Goal: Task Accomplishment & Management: Use online tool/utility

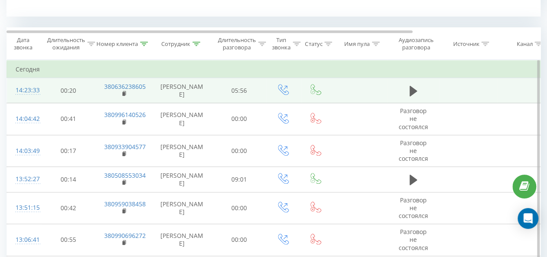
scroll to position [87, 0]
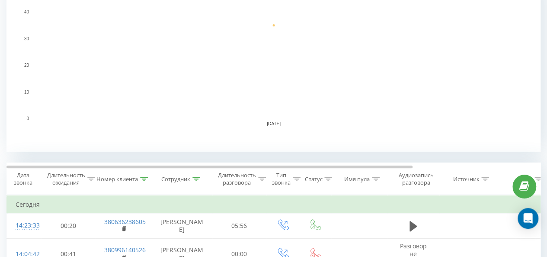
scroll to position [253, 0]
